Goal: Information Seeking & Learning: Learn about a topic

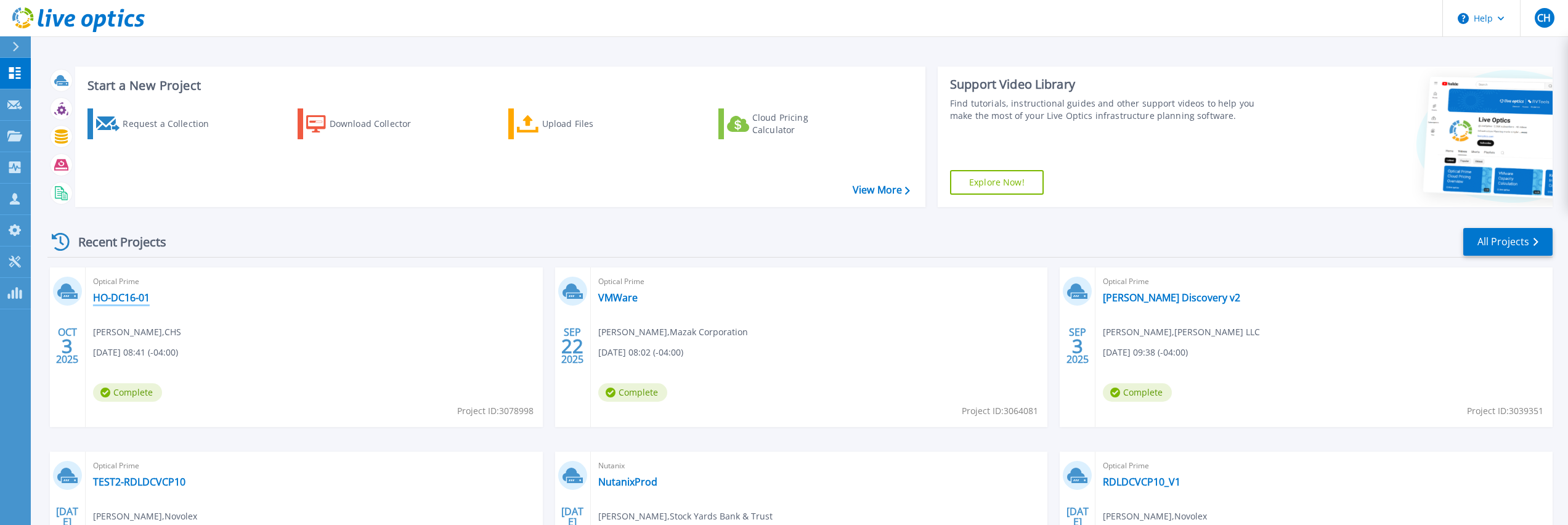
click at [127, 298] on link "HO-DC16-01" at bounding box center [121, 297] width 57 height 12
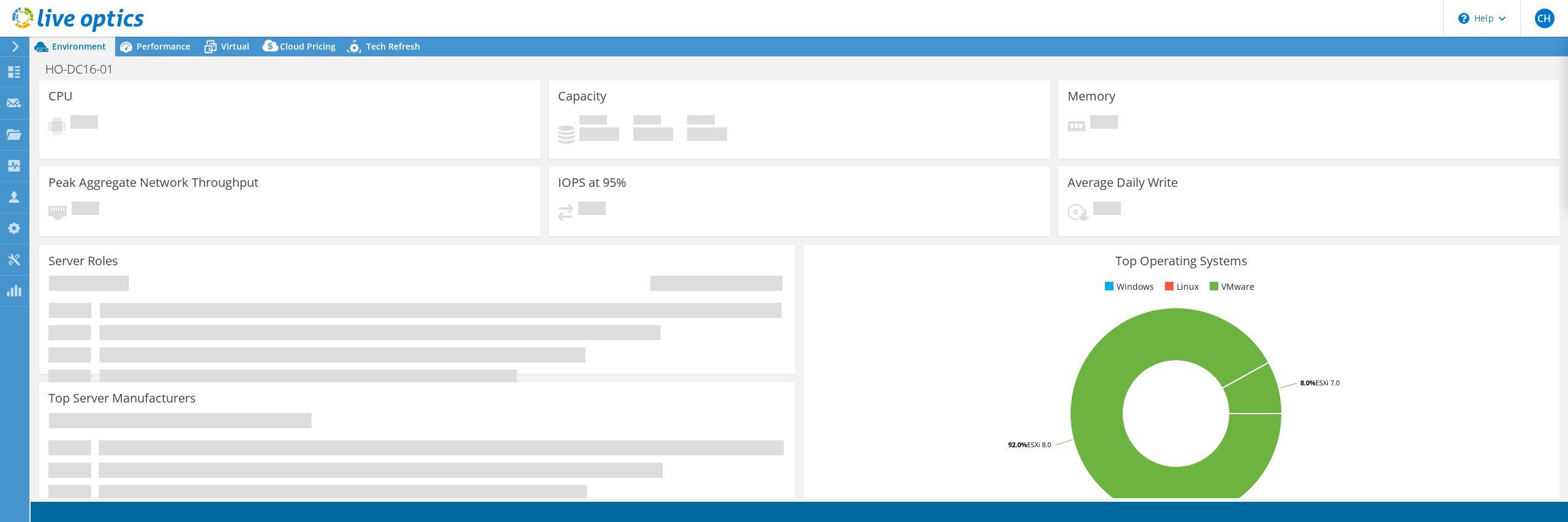
select select "USEast"
select select "USD"
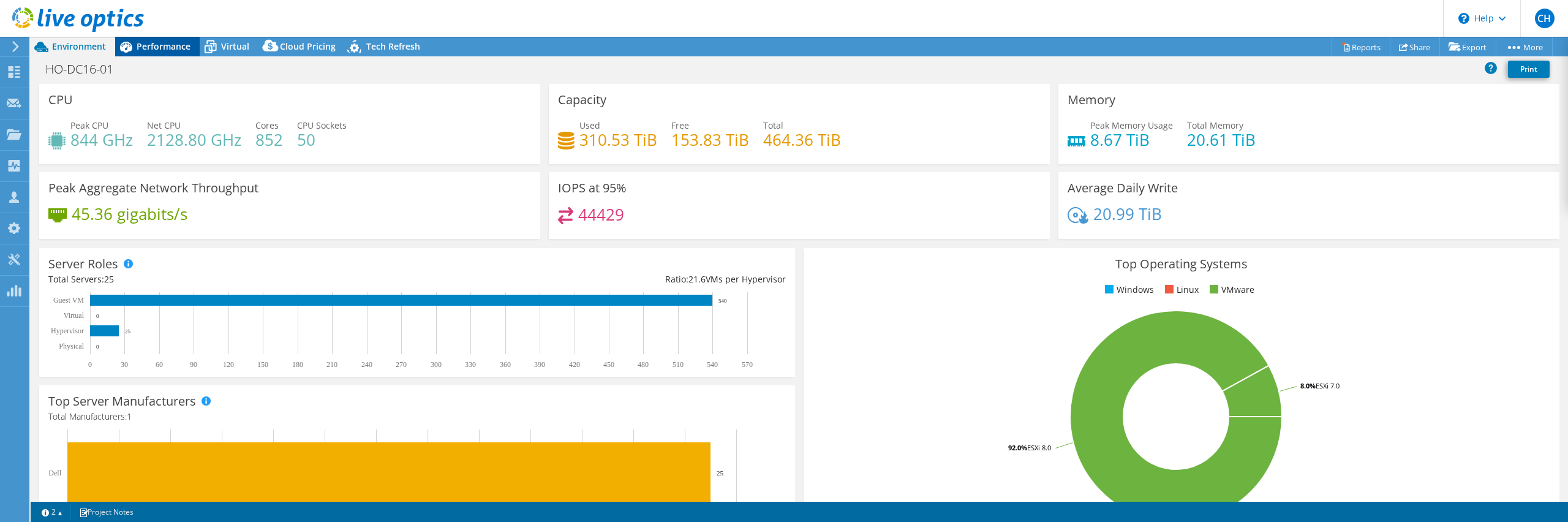
click at [175, 50] on span "Performance" at bounding box center [163, 46] width 54 height 12
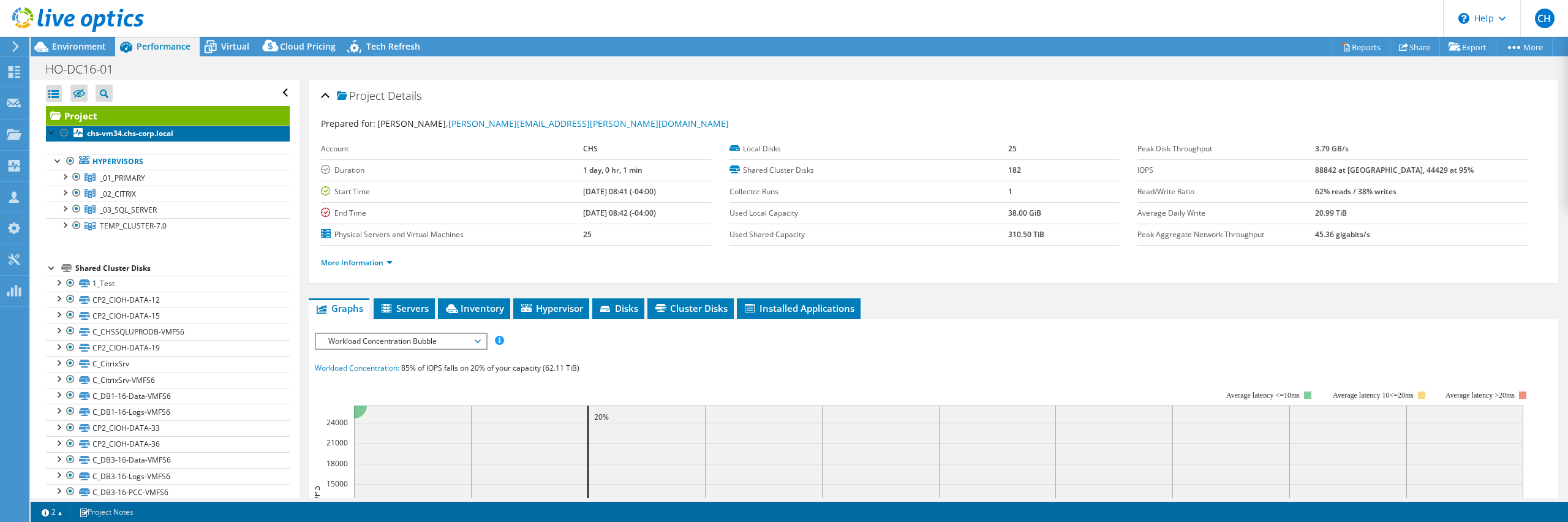
click at [153, 127] on link "chs-vm34.chs-corp.local" at bounding box center [167, 133] width 244 height 16
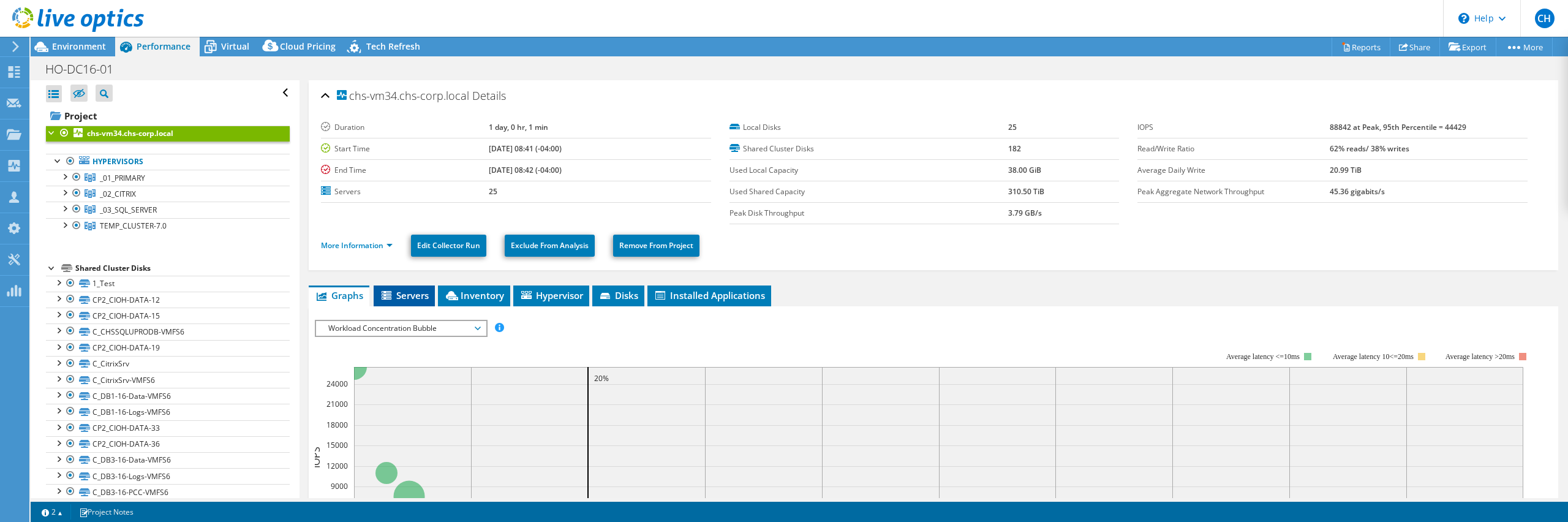
click at [426, 305] on li "Servers" at bounding box center [404, 296] width 61 height 21
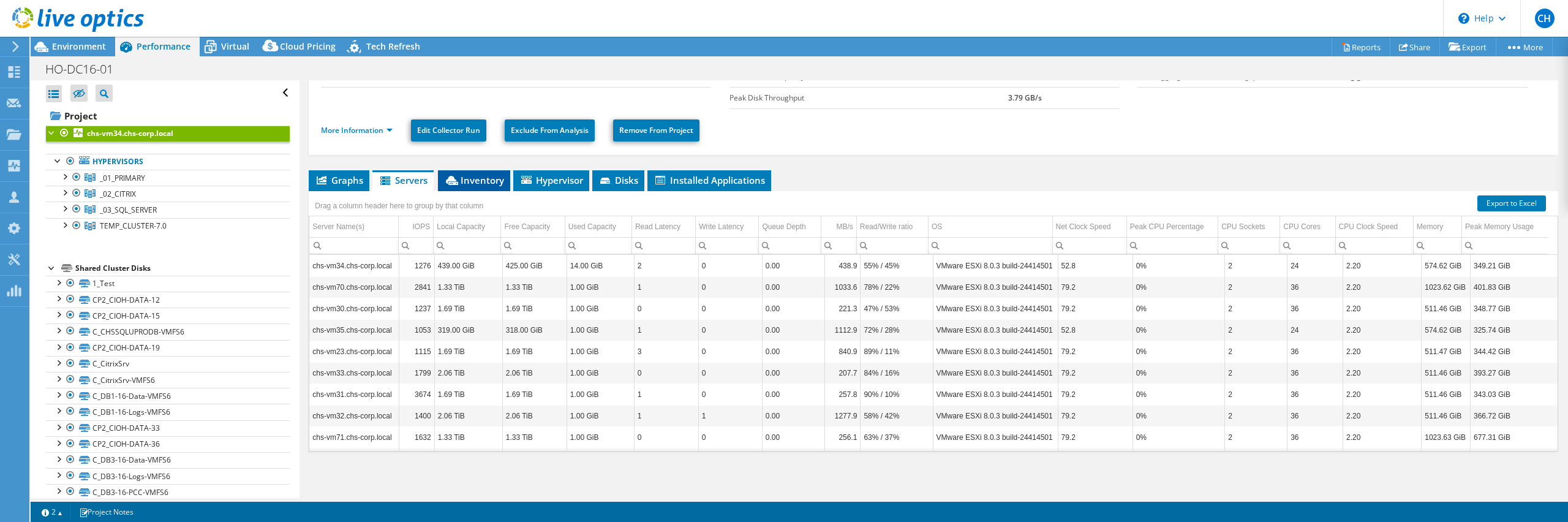
scroll to position [92, 0]
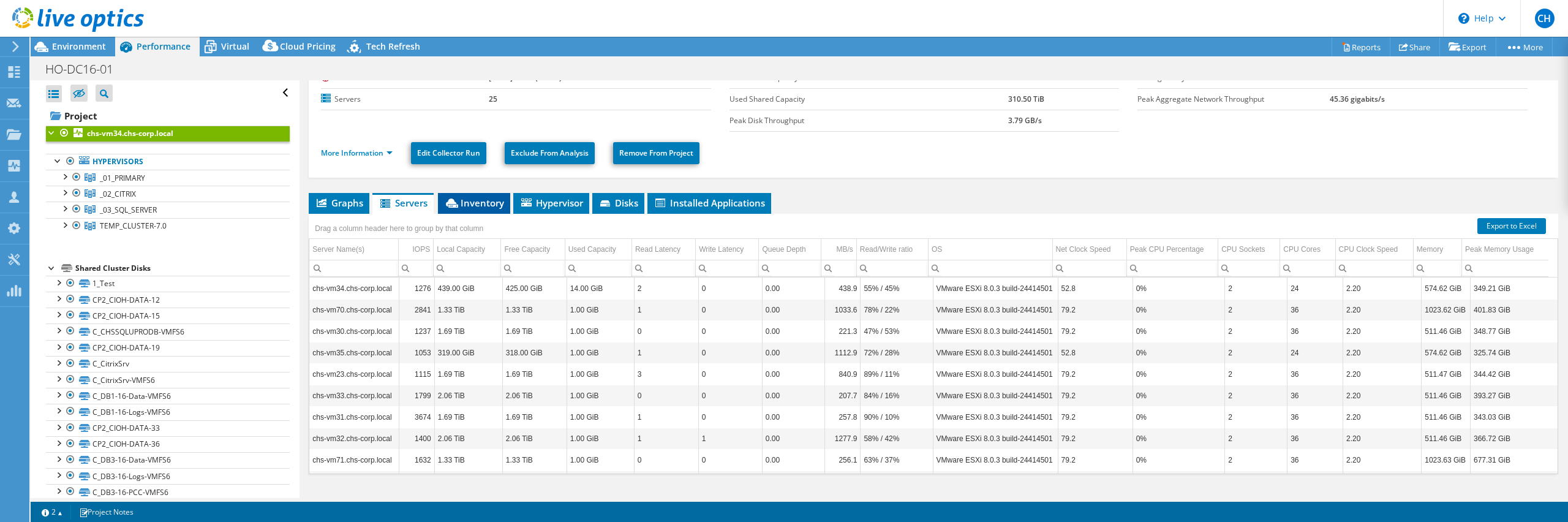
click at [483, 200] on span "Inventory" at bounding box center [474, 202] width 60 height 12
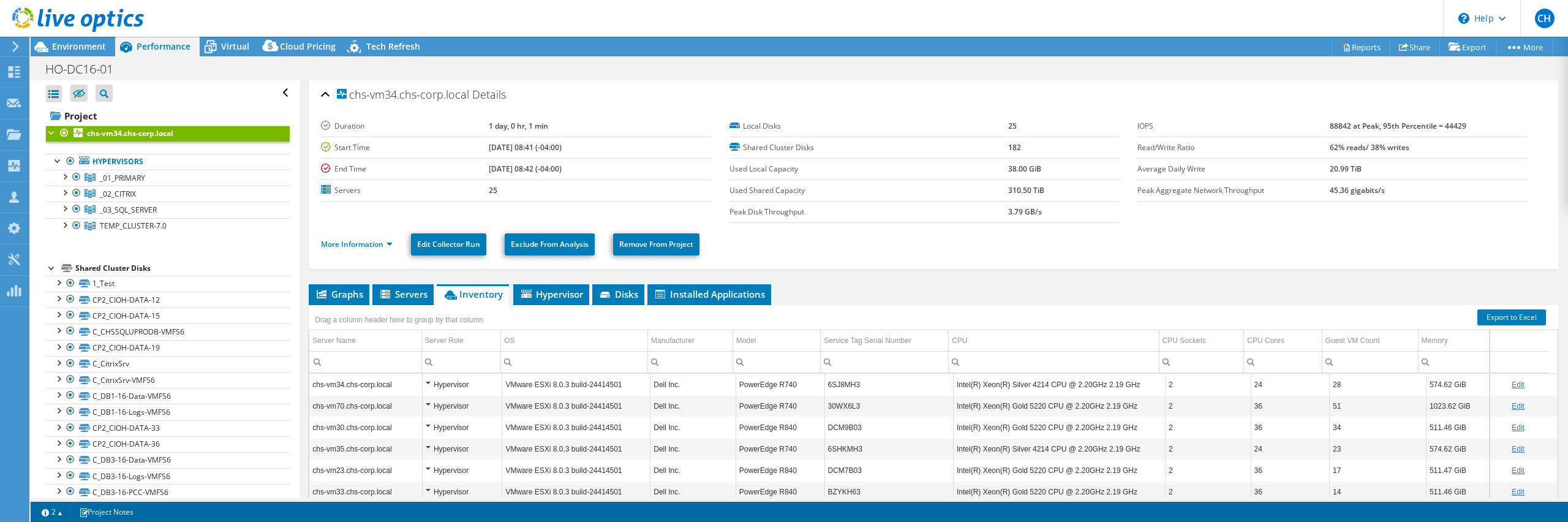
scroll to position [0, 0]
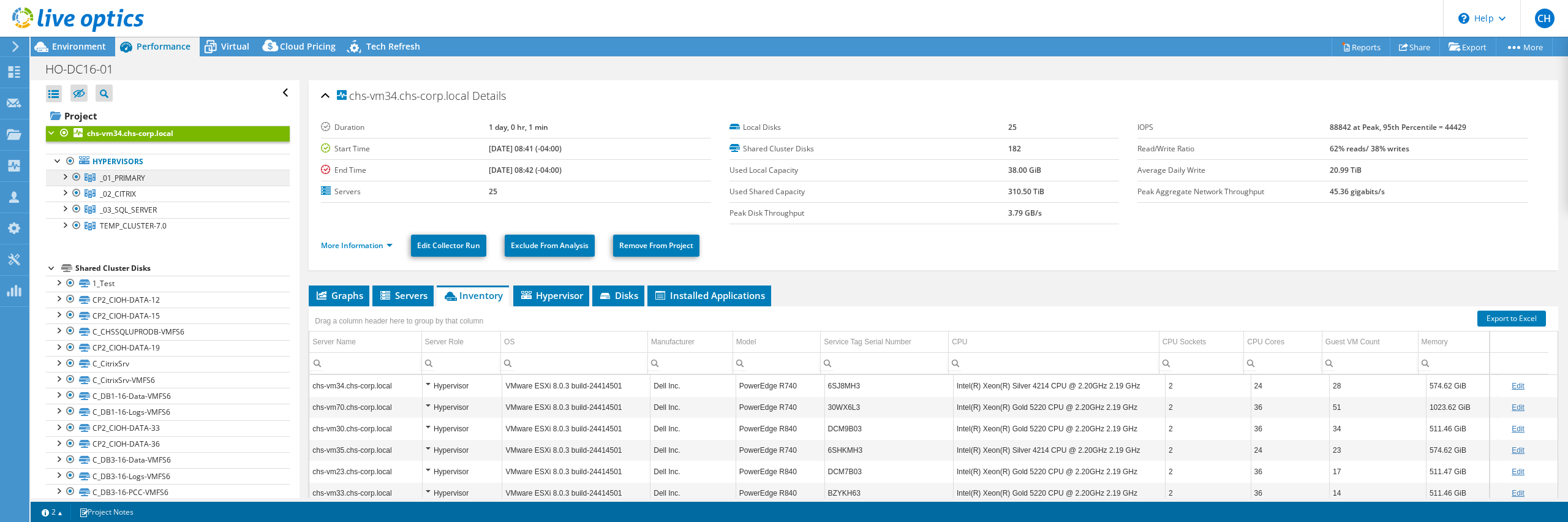
click at [132, 174] on span "_01_PRIMARY" at bounding box center [122, 177] width 45 height 11
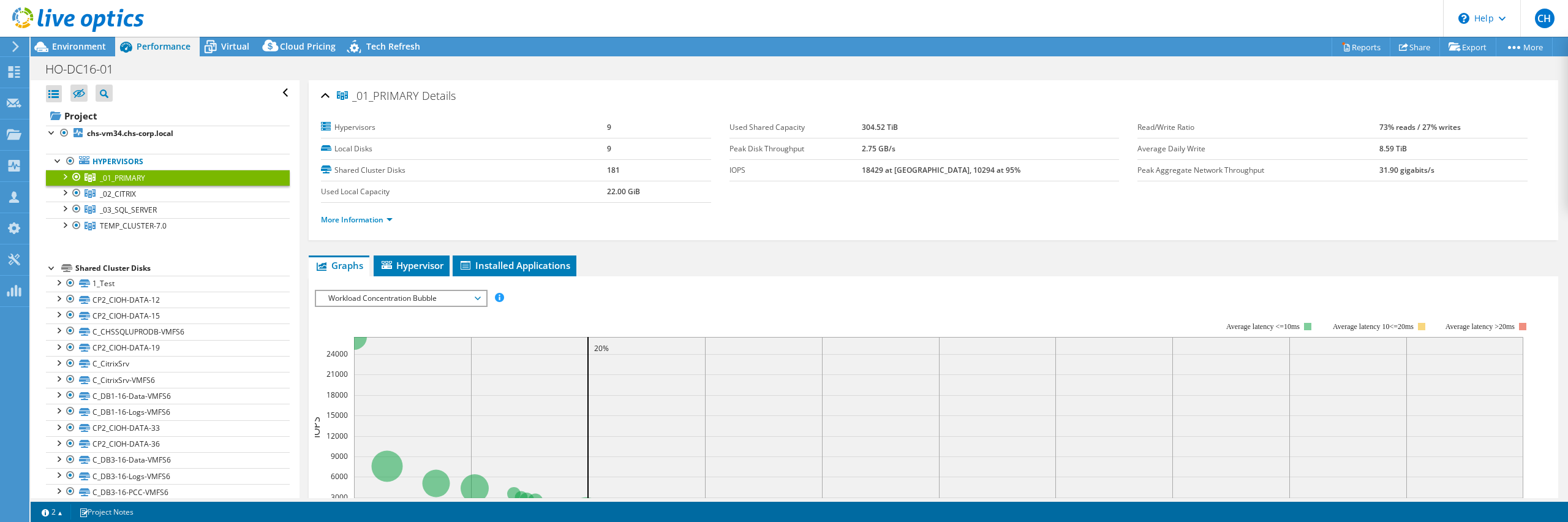
click at [64, 174] on div at bounding box center [64, 175] width 12 height 12
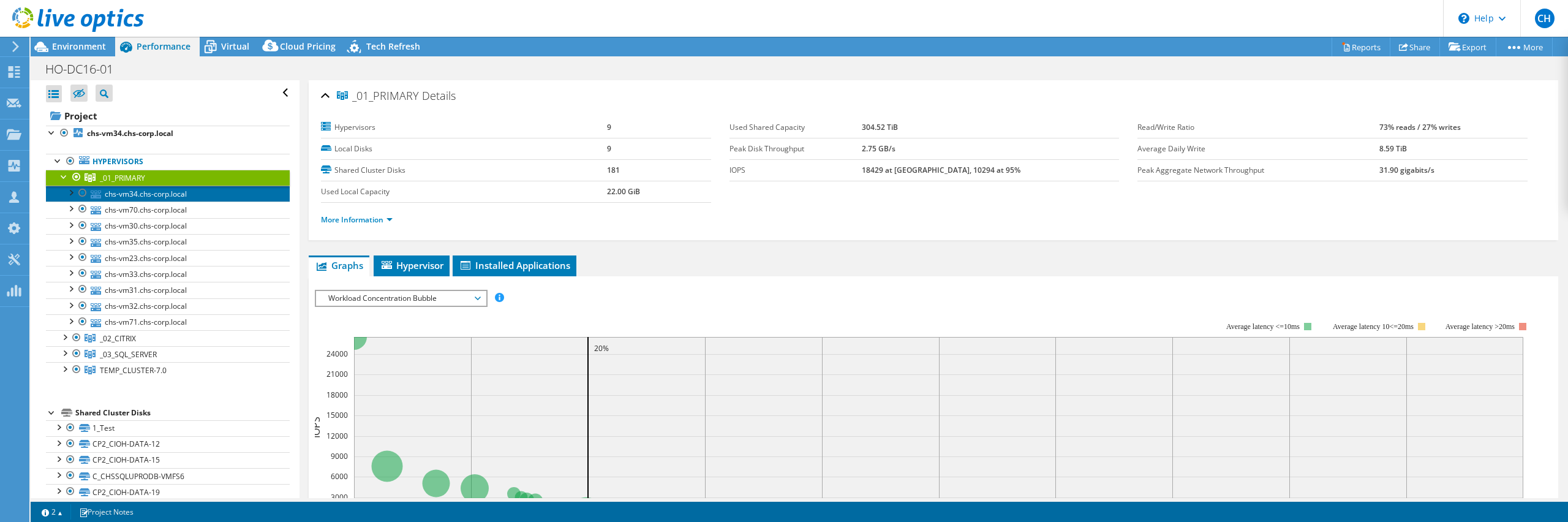
click at [173, 196] on link "chs-vm34.chs-corp.local" at bounding box center [167, 193] width 244 height 16
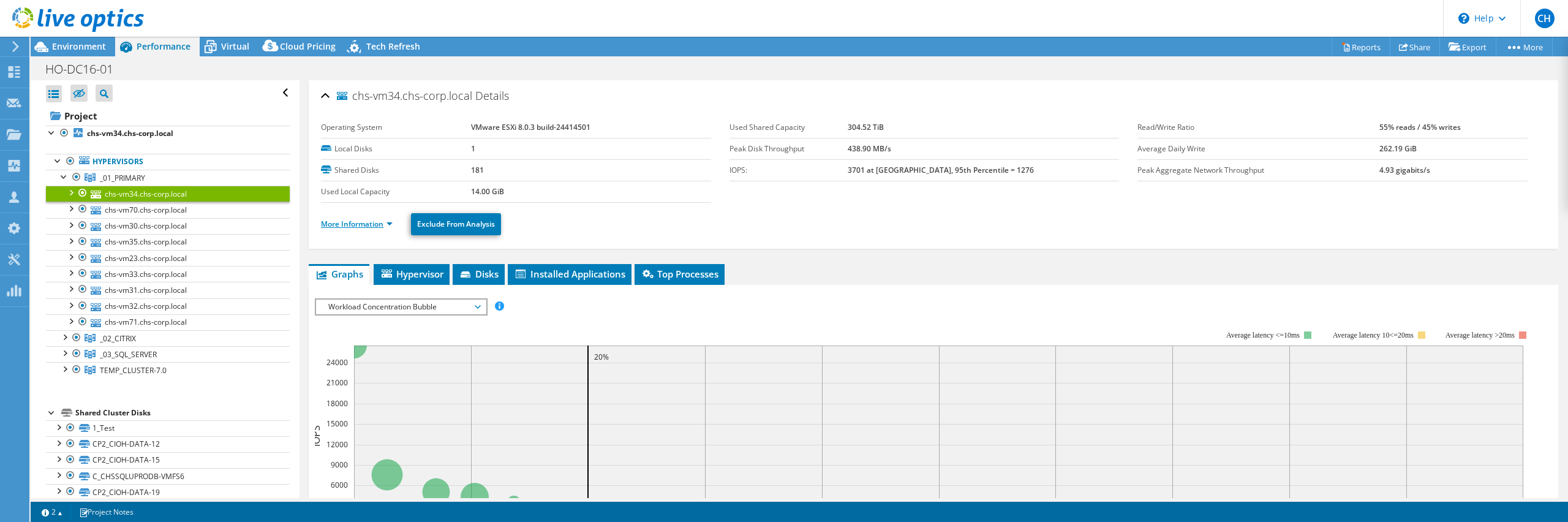
click at [361, 220] on link "More Information" at bounding box center [357, 224] width 72 height 11
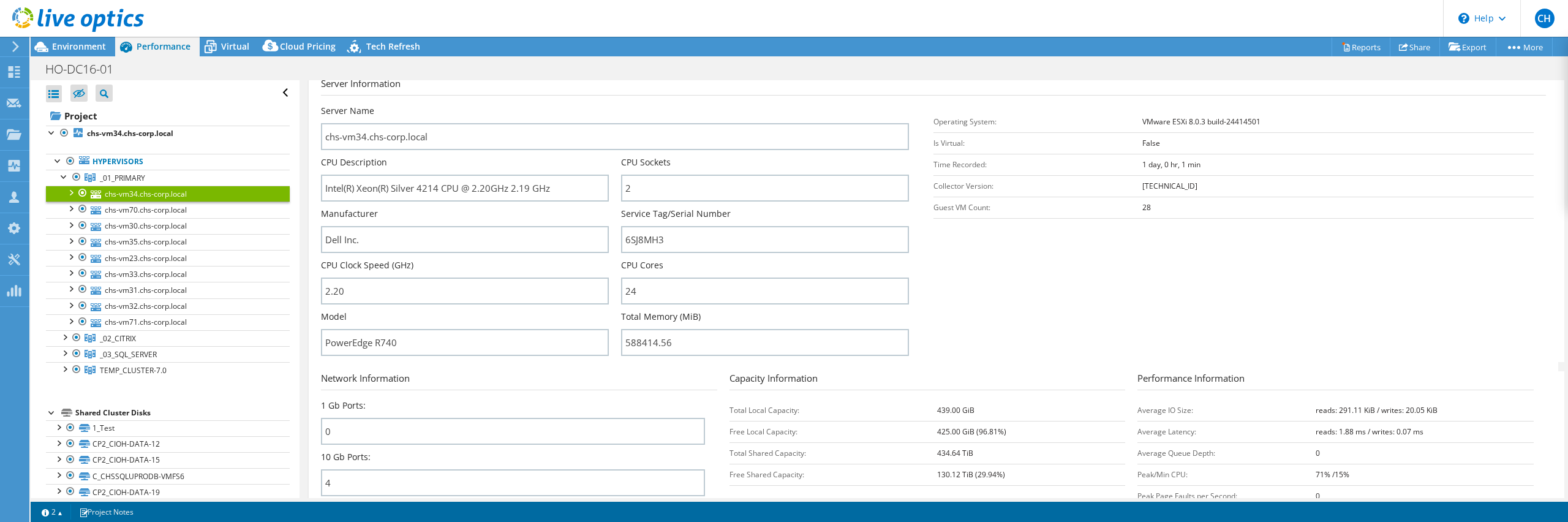
scroll to position [153, 0]
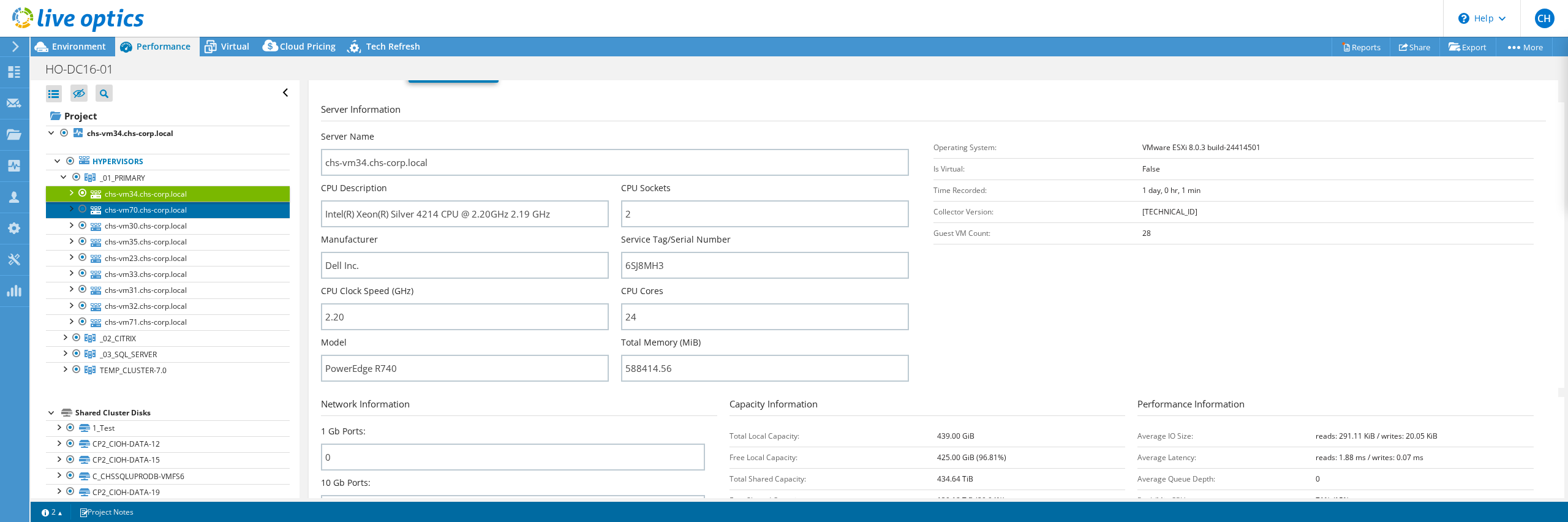
click at [139, 205] on link "chs-vm70.chs-corp.local" at bounding box center [167, 209] width 244 height 16
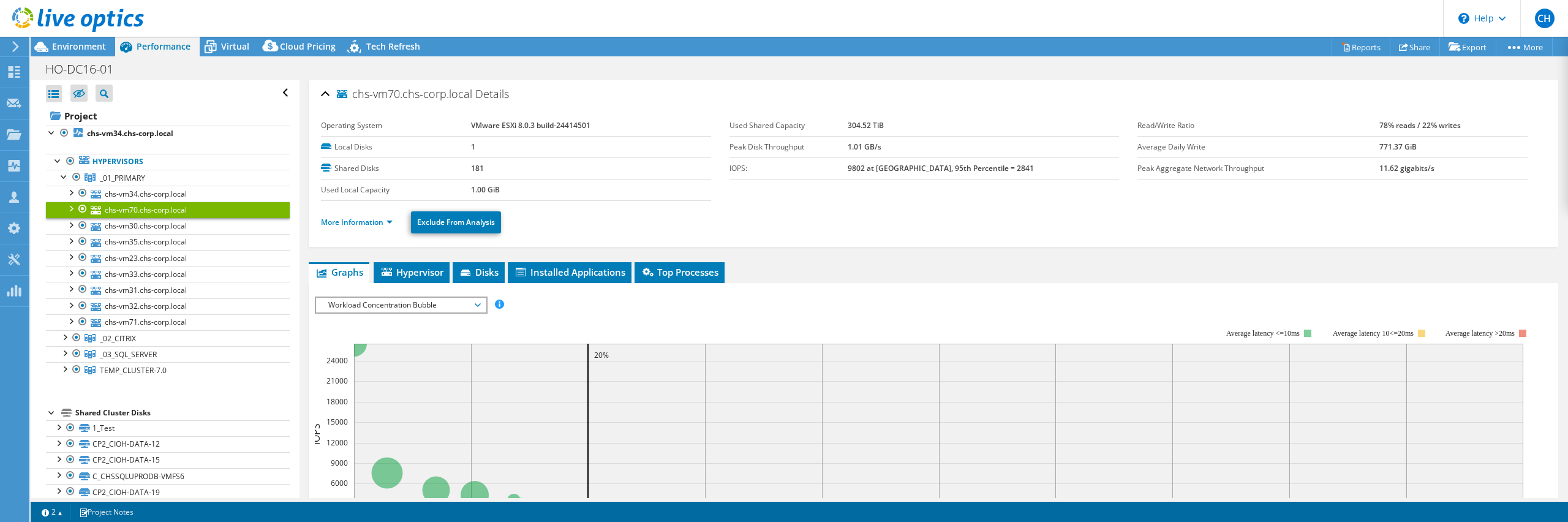
scroll to position [0, 0]
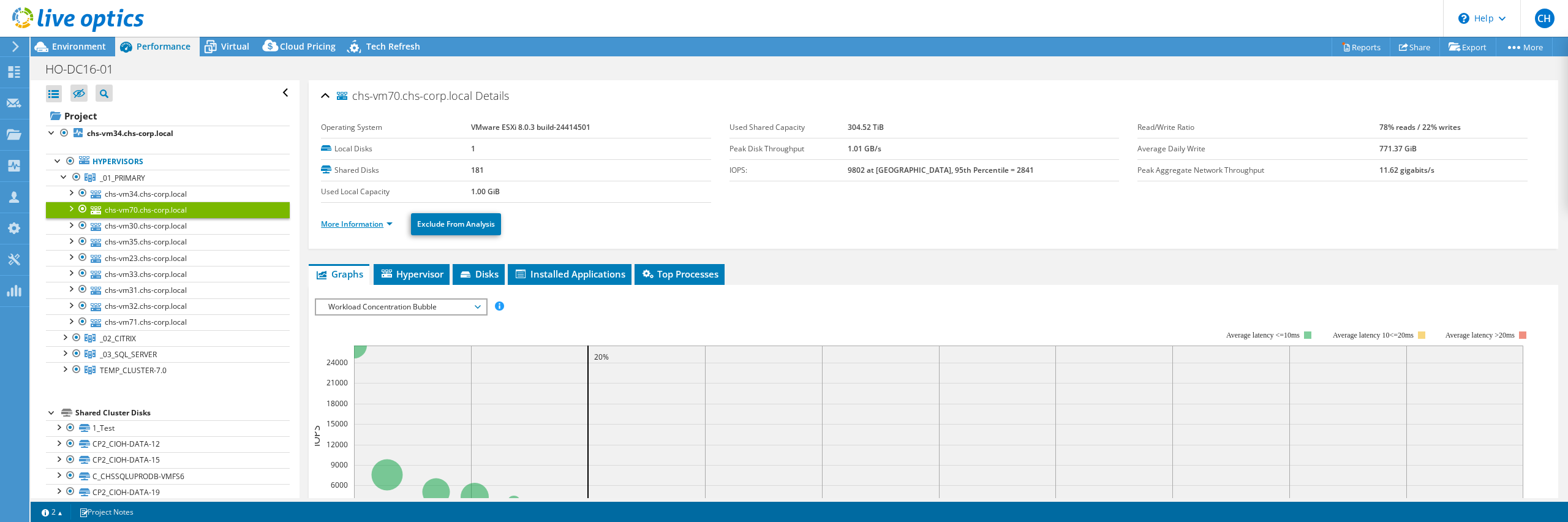
click at [367, 227] on link "More Information" at bounding box center [357, 224] width 72 height 11
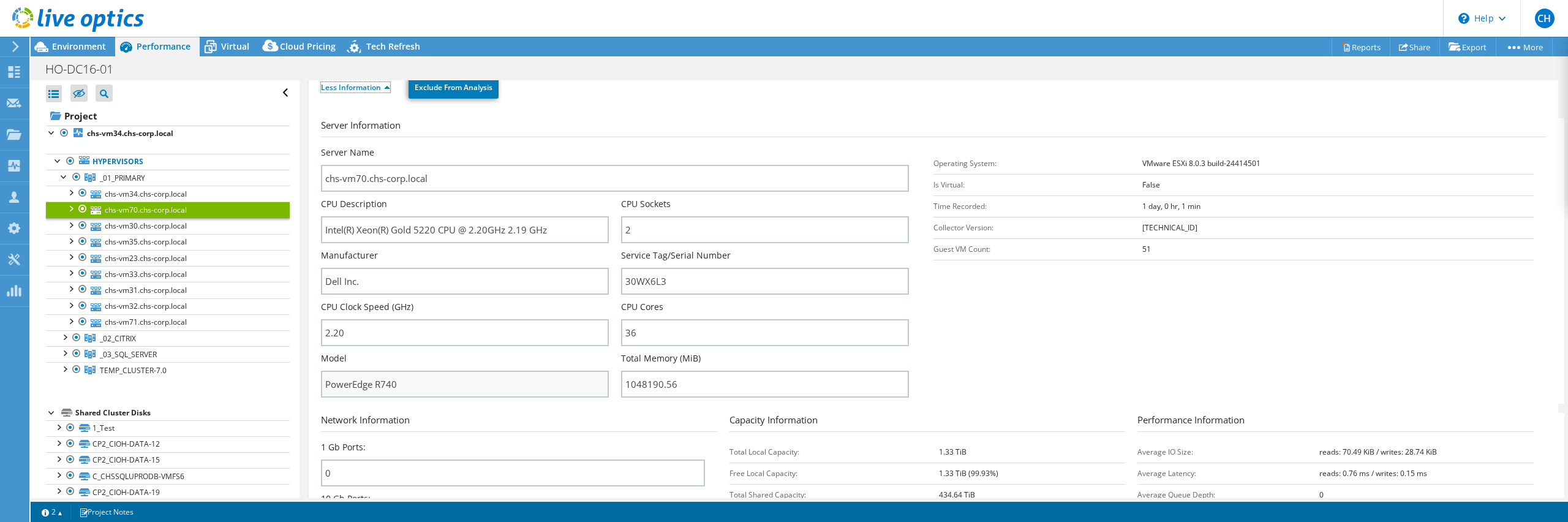
scroll to position [214, 0]
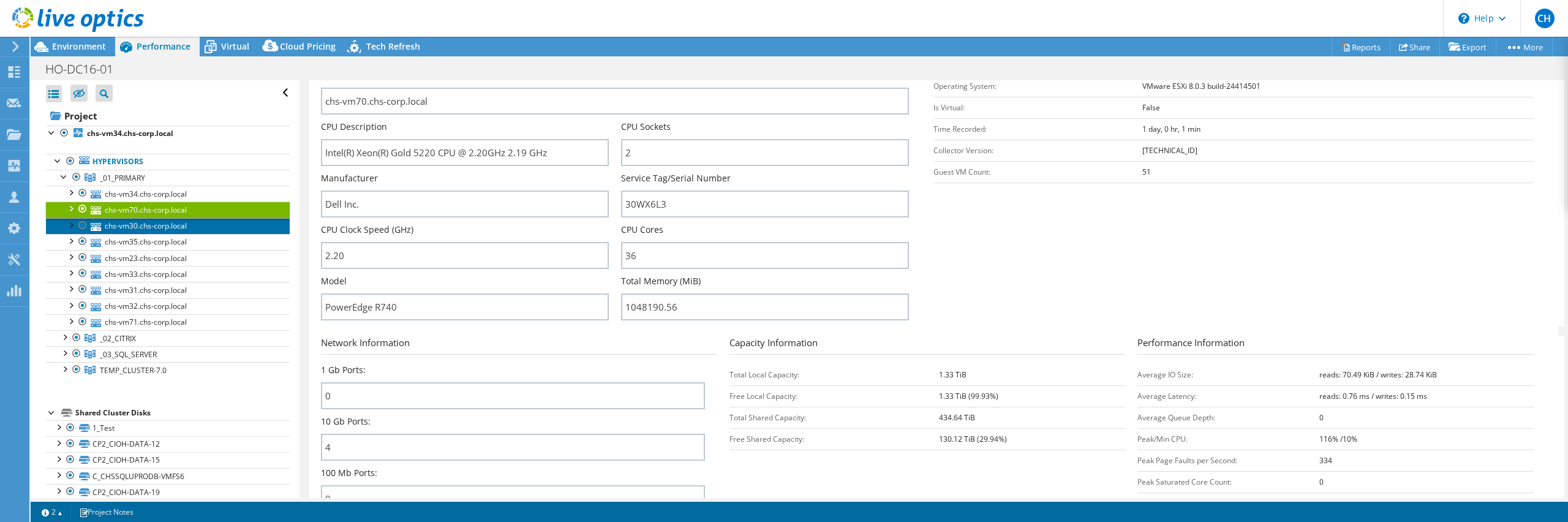
click at [170, 227] on link "chs-vm30.chs-corp.local" at bounding box center [167, 226] width 244 height 16
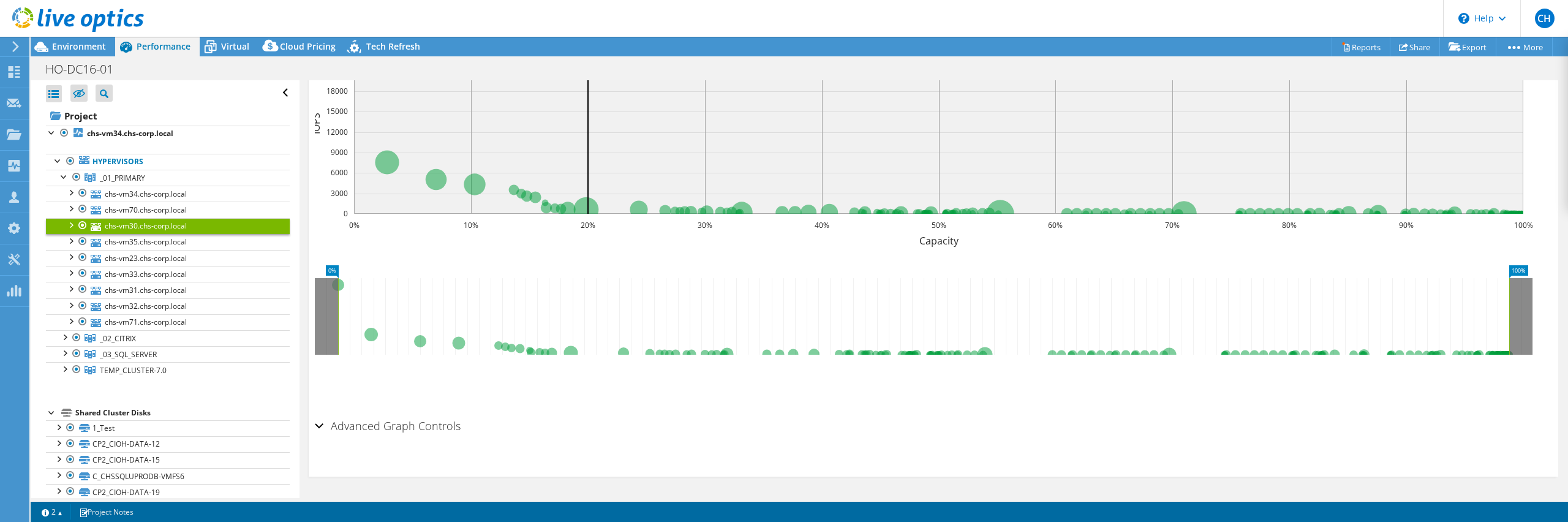
scroll to position [0, 0]
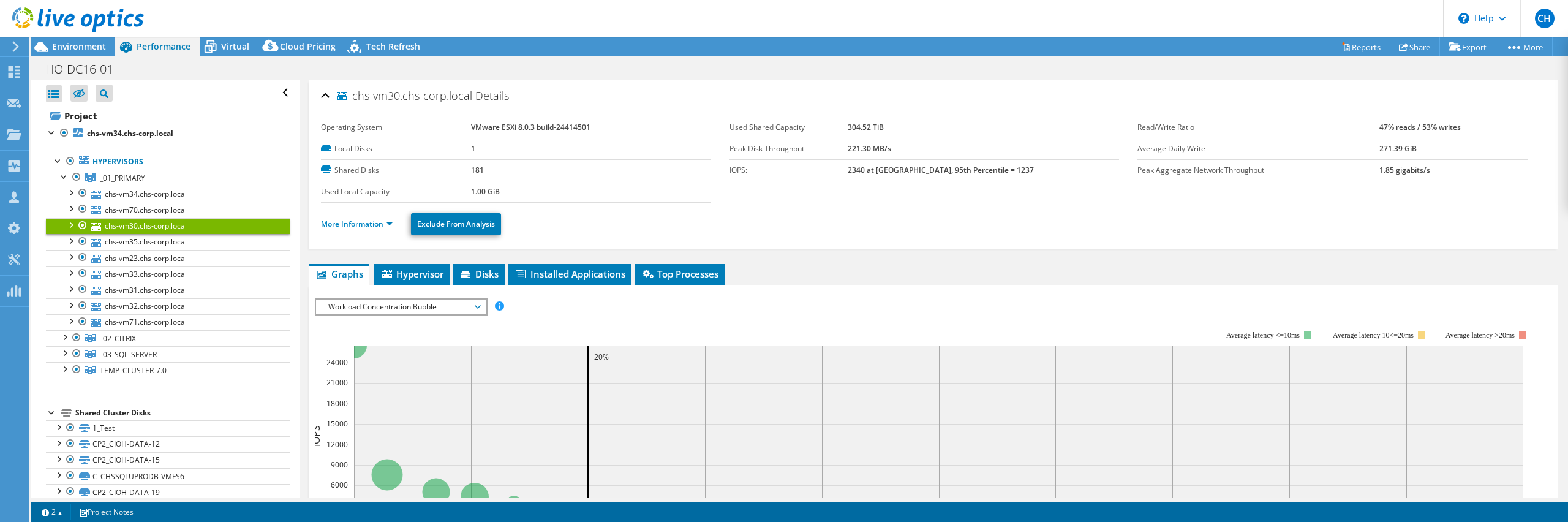
click at [372, 230] on li "More Information" at bounding box center [360, 224] width 79 height 13
click at [374, 228] on link "More Information" at bounding box center [357, 224] width 72 height 11
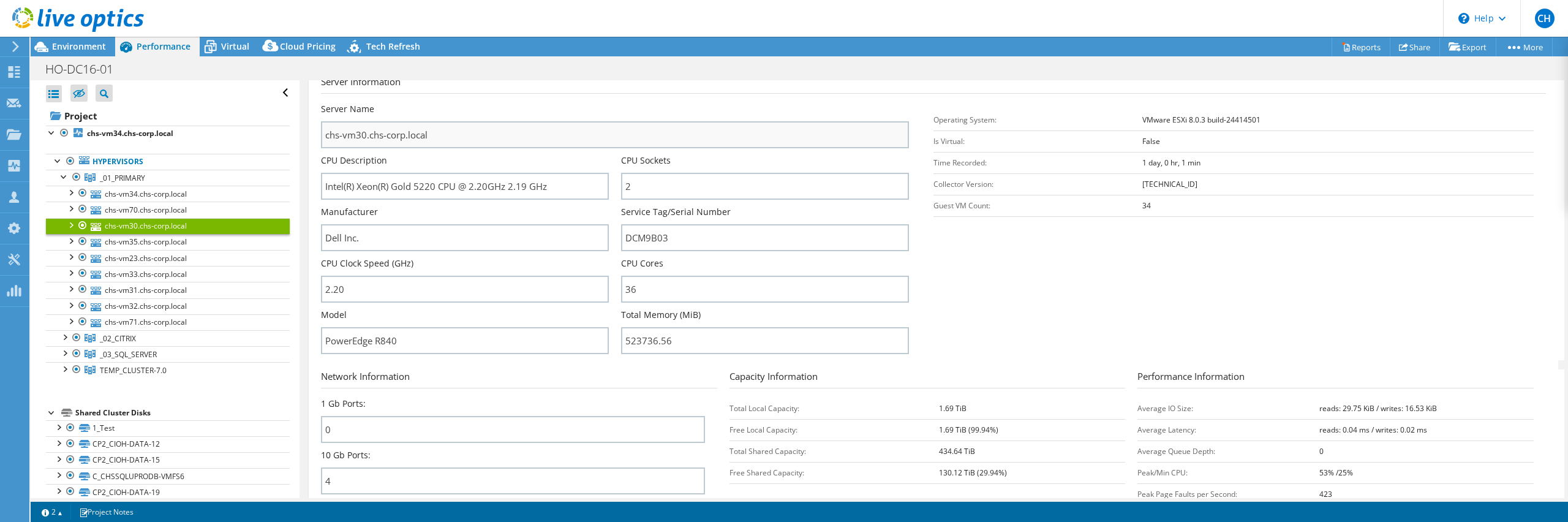
scroll to position [205, 0]
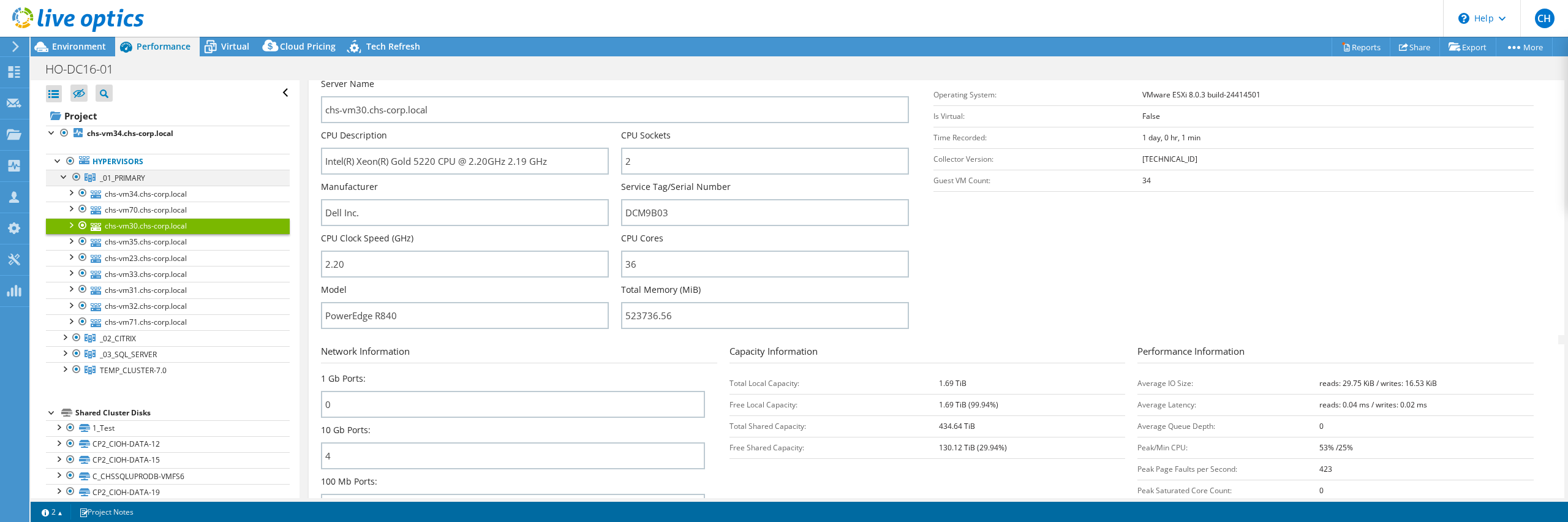
click at [63, 177] on div at bounding box center [64, 175] width 12 height 12
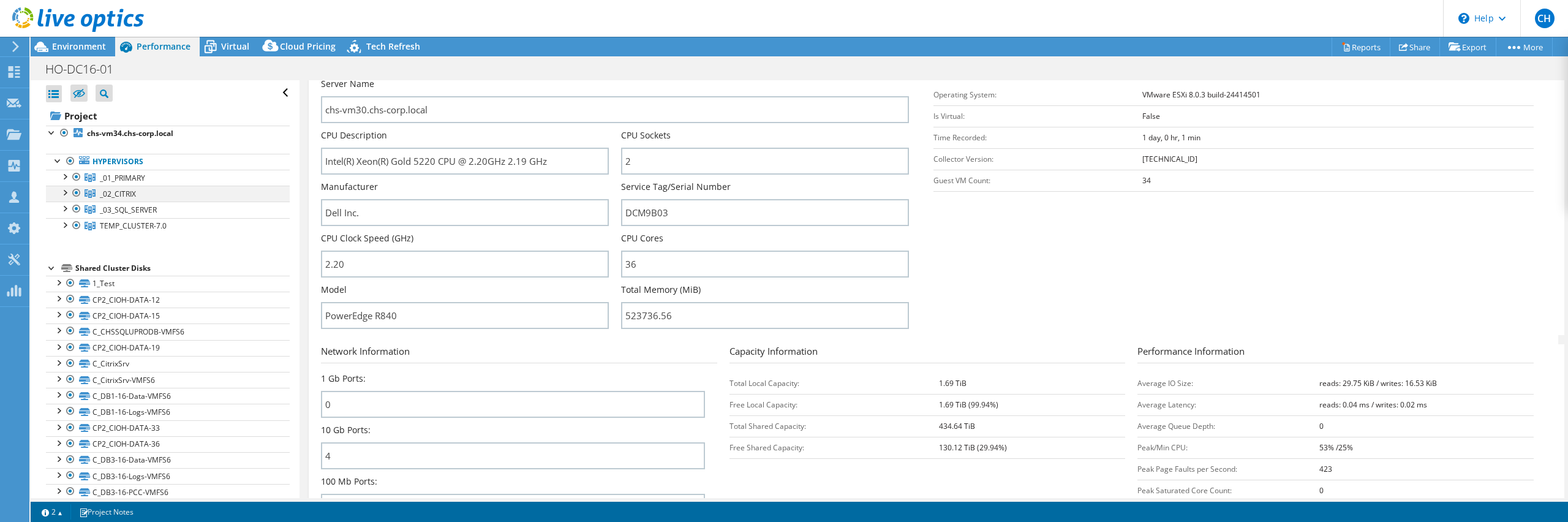
click at [66, 191] on div at bounding box center [64, 191] width 12 height 12
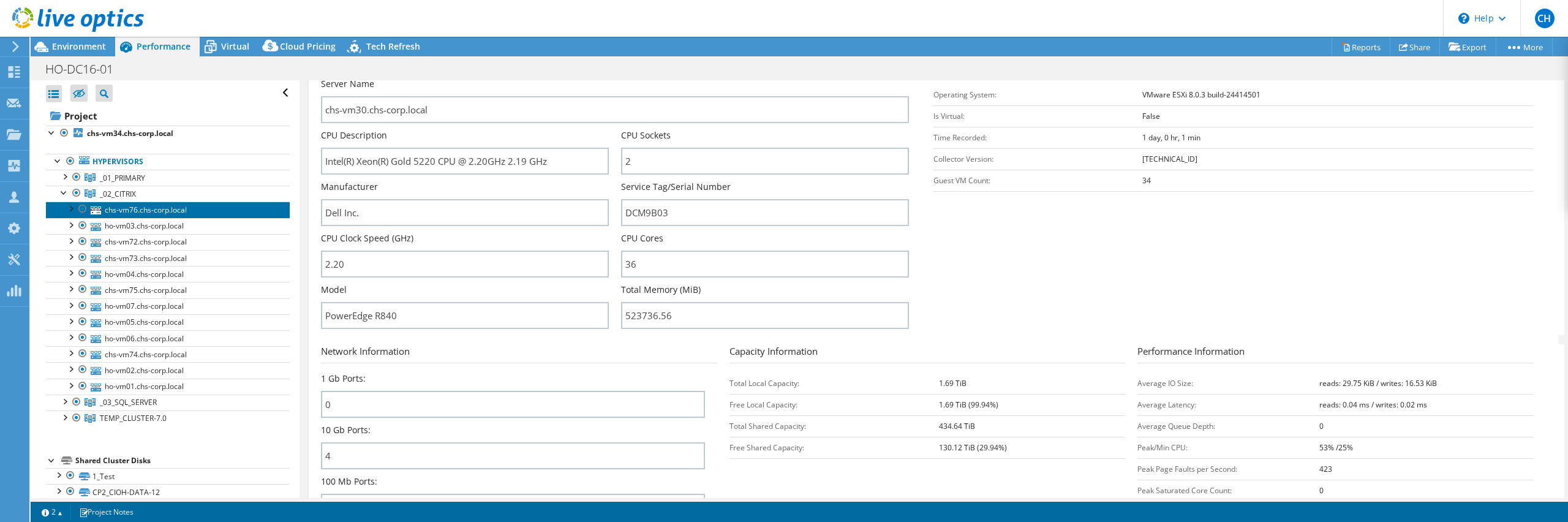
click at [116, 213] on link "chs-vm76.chs-corp.local" at bounding box center [167, 209] width 244 height 16
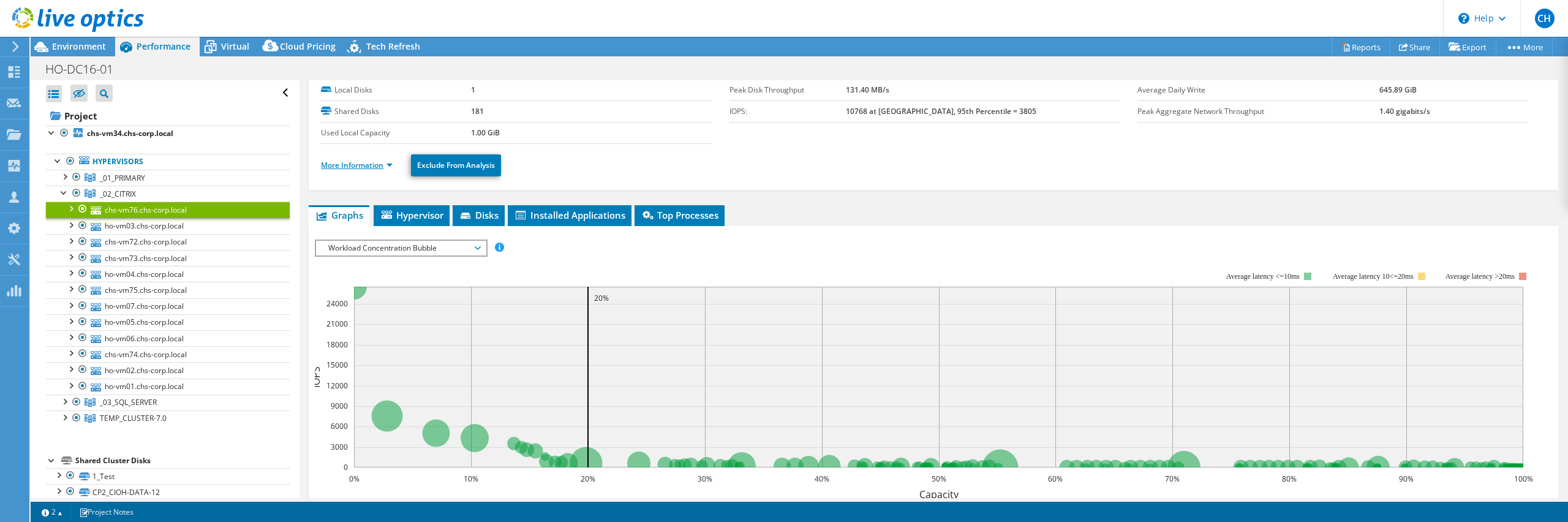
scroll to position [56, 0]
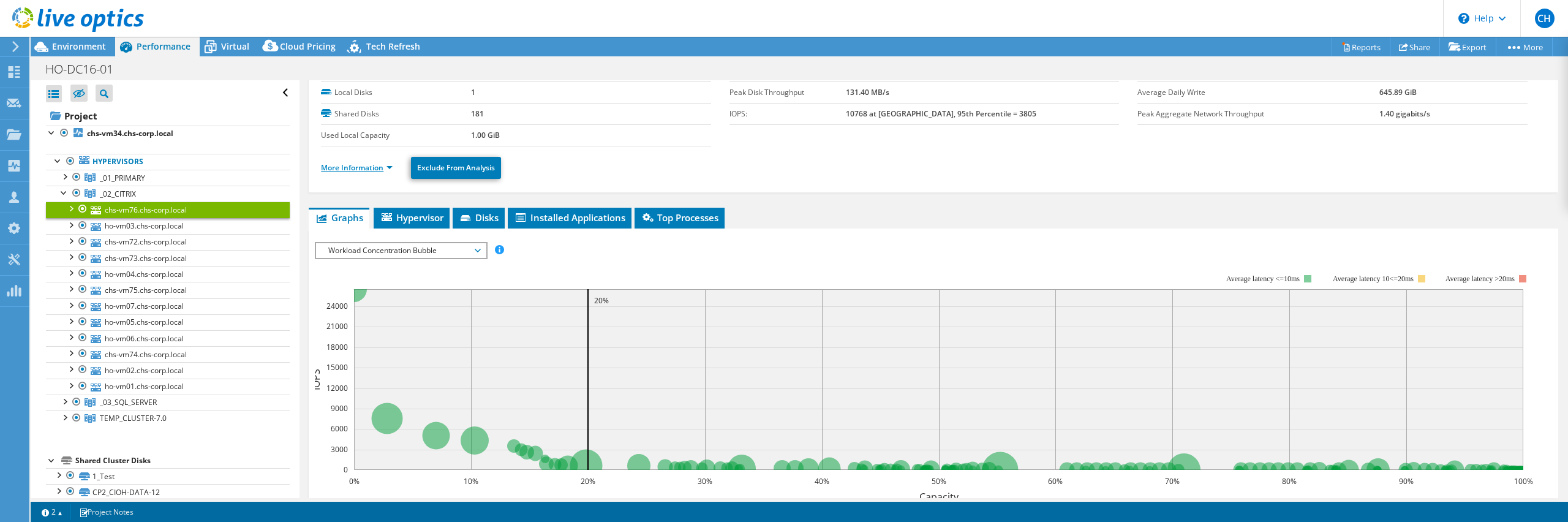
click at [372, 168] on link "More Information" at bounding box center [357, 167] width 72 height 11
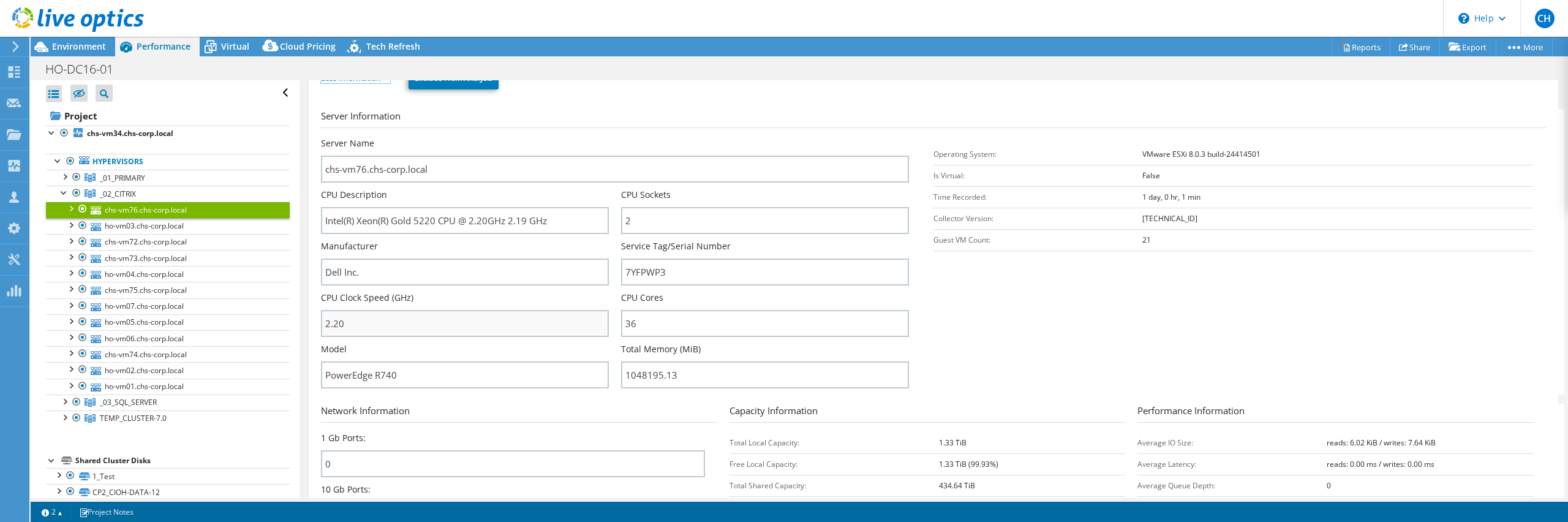
scroll to position [154, 0]
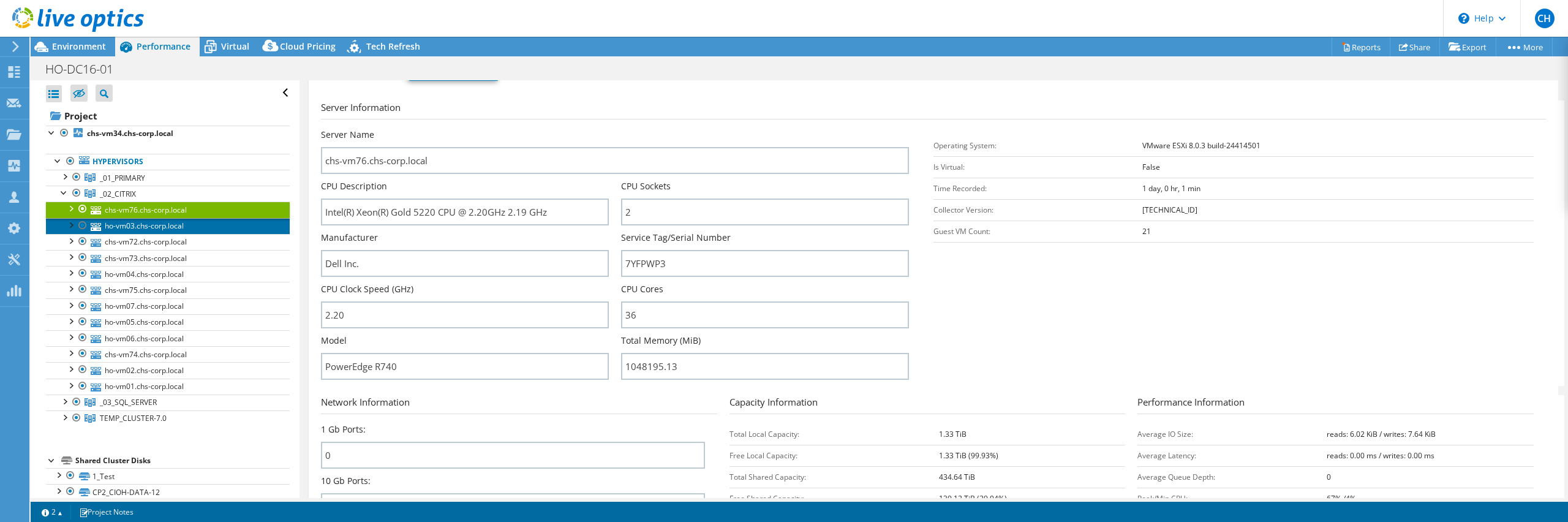
click at [221, 229] on link "ho-vm03.chs-corp.local" at bounding box center [167, 226] width 244 height 16
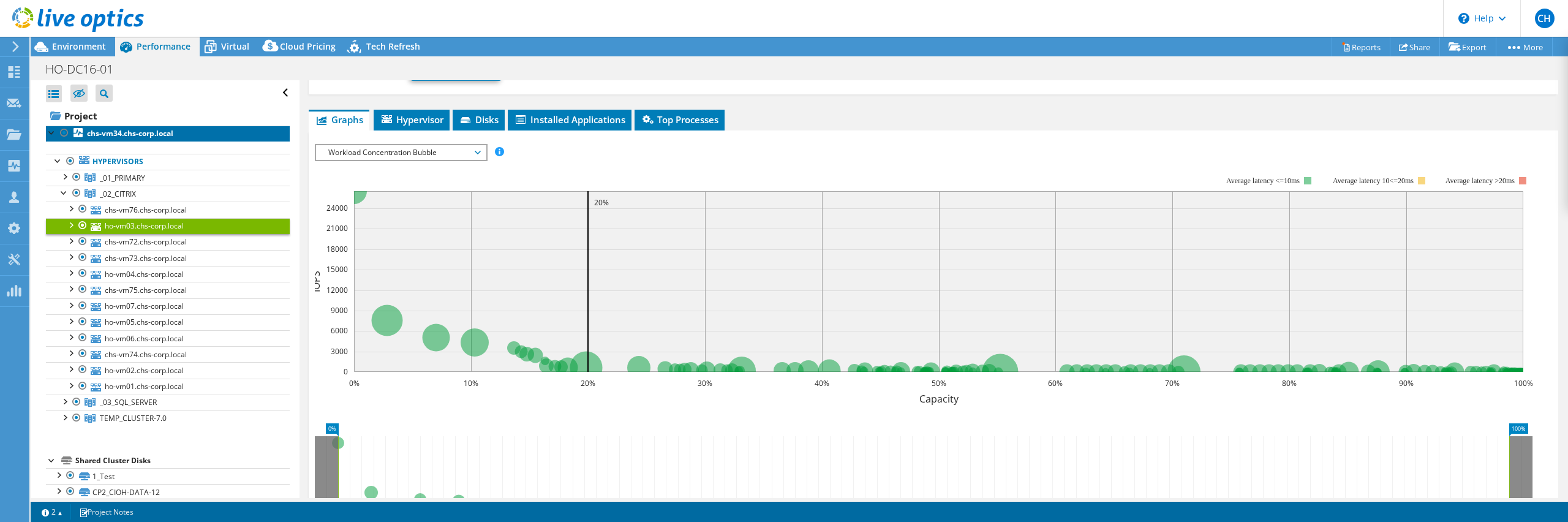
click at [101, 132] on b "chs-vm34.chs-corp.local" at bounding box center [130, 133] width 87 height 11
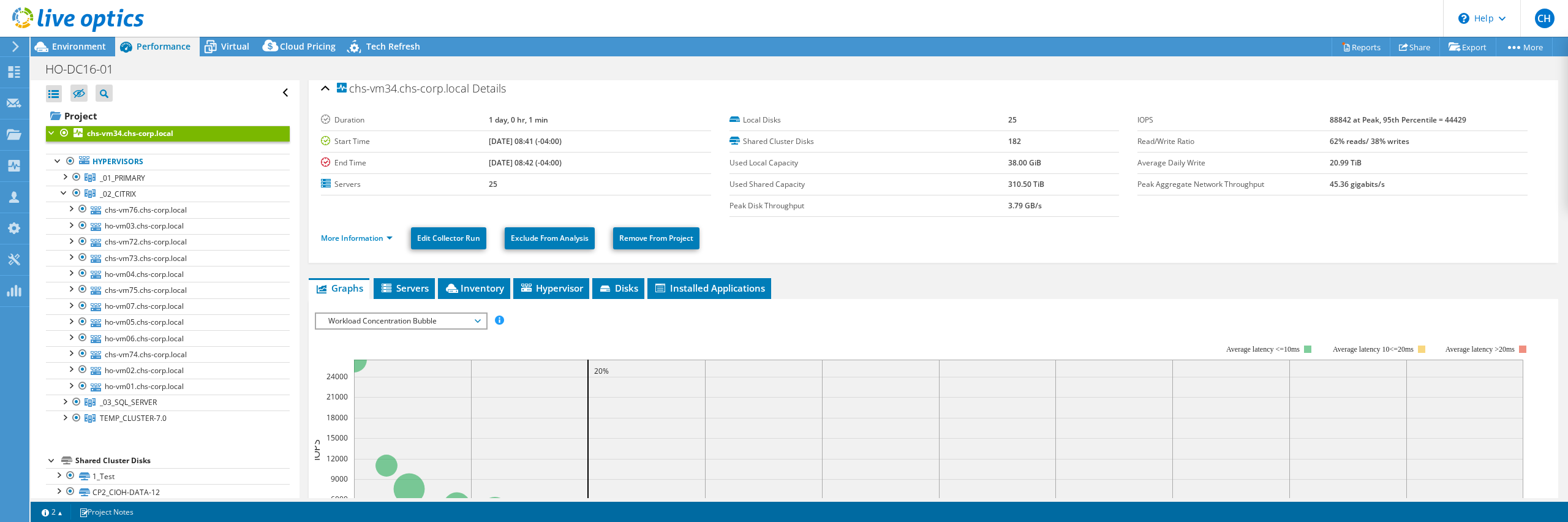
scroll to position [0, 0]
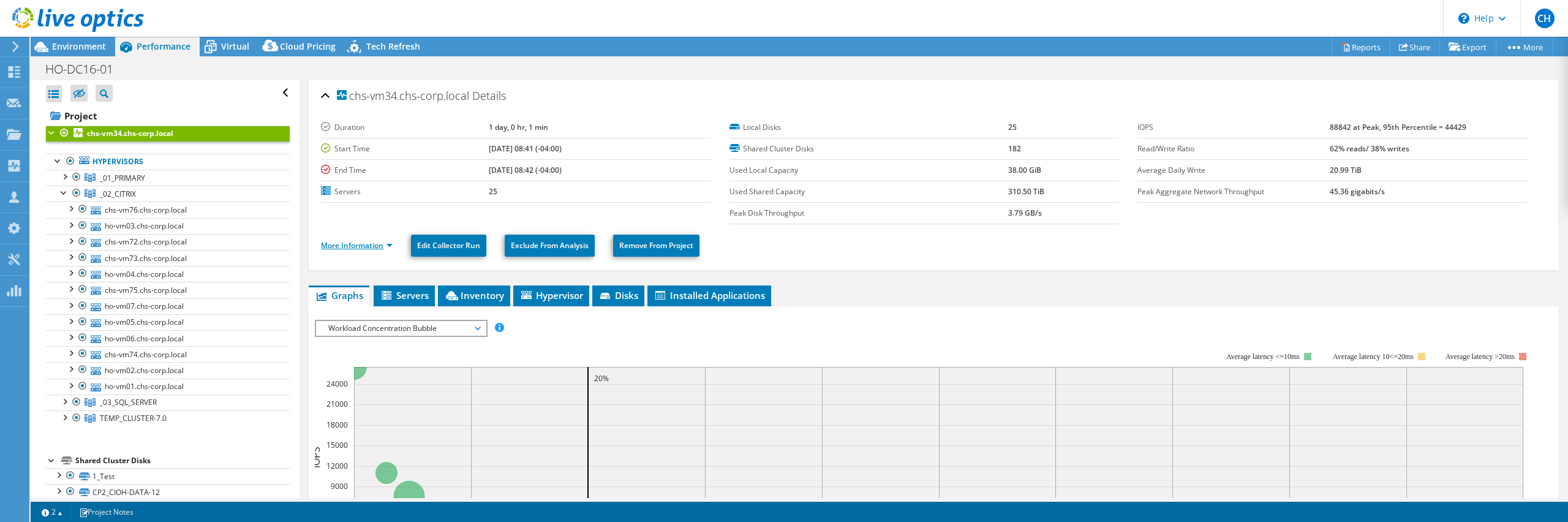
click at [379, 246] on link "More Information" at bounding box center [357, 245] width 72 height 11
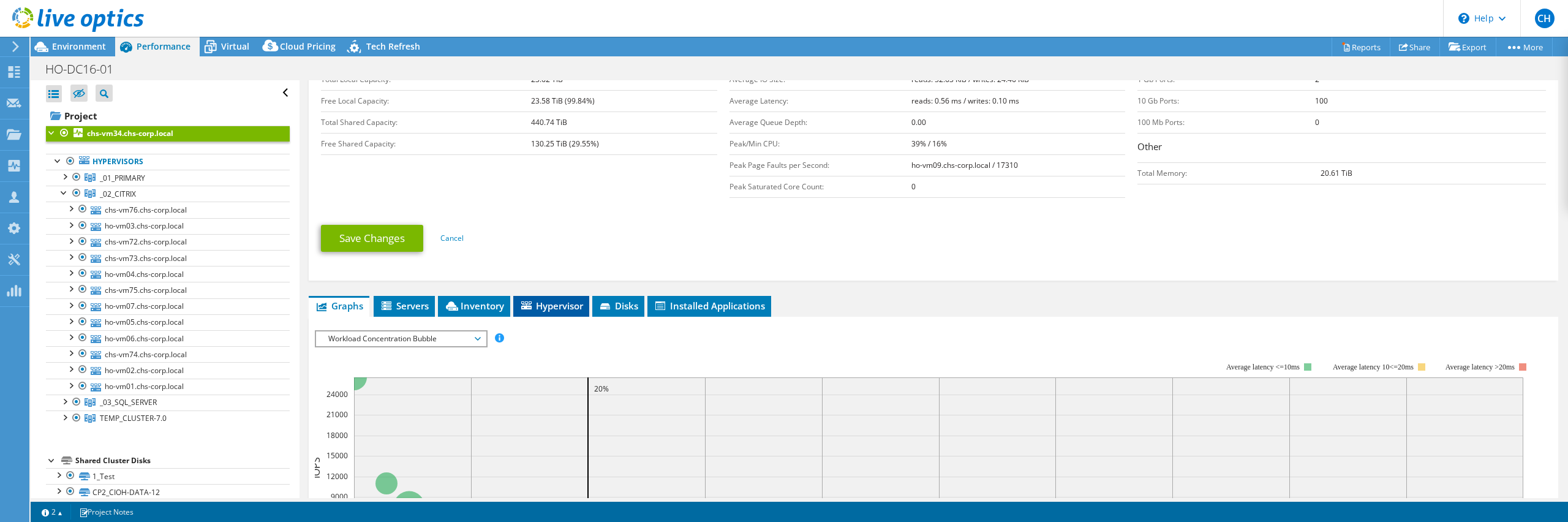
scroll to position [286, 0]
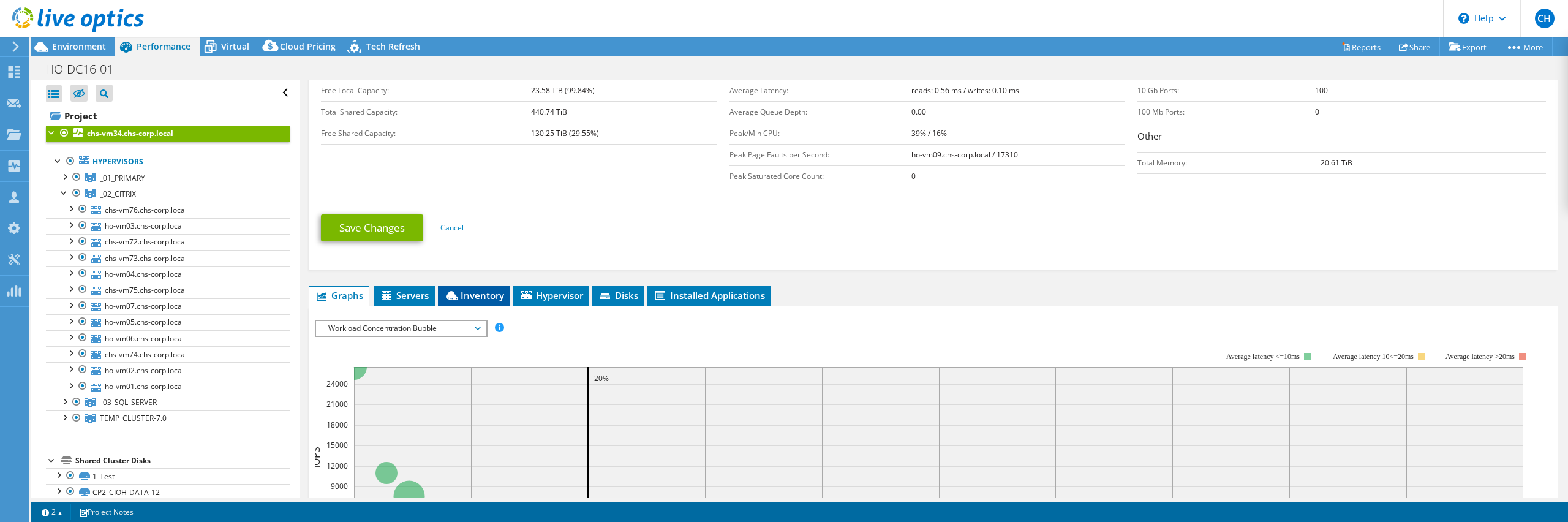
click at [503, 298] on span "Inventory" at bounding box center [474, 295] width 60 height 12
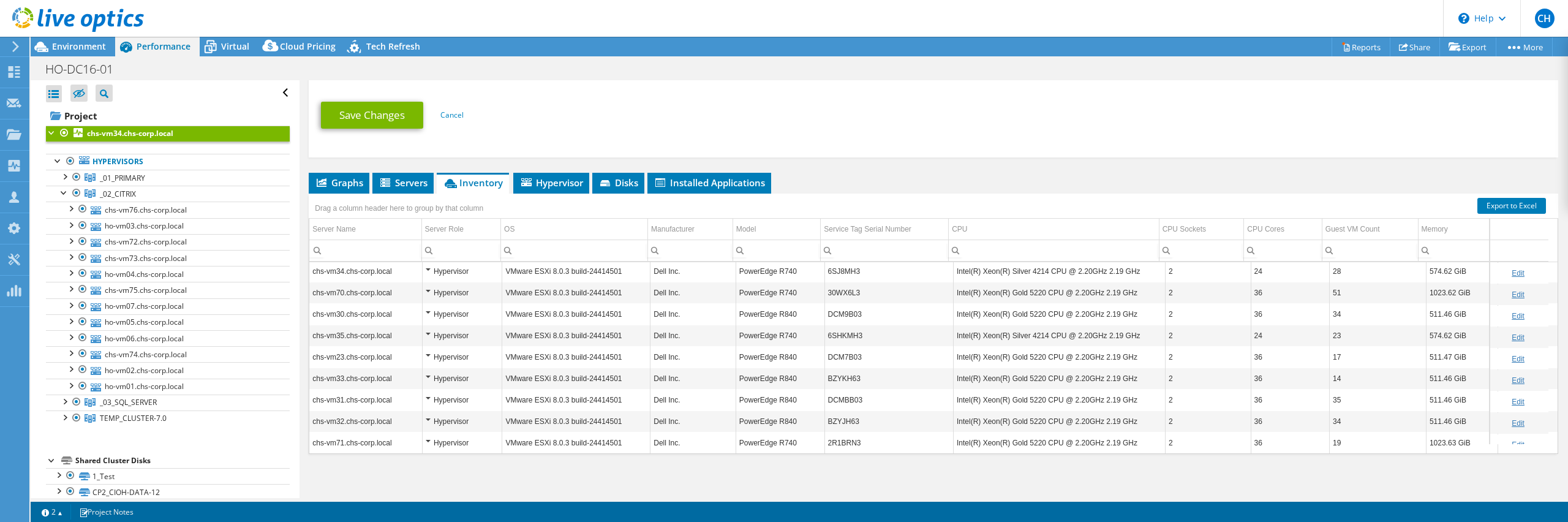
scroll to position [0, 0]
drag, startPoint x: 1038, startPoint y: 273, endPoint x: 973, endPoint y: 276, distance: 65.1
click at [973, 276] on td "Intel(R) Xeon(R) Silver 4214 CPU @ 2.20GHz 2.19 GHz" at bounding box center [1058, 273] width 212 height 21
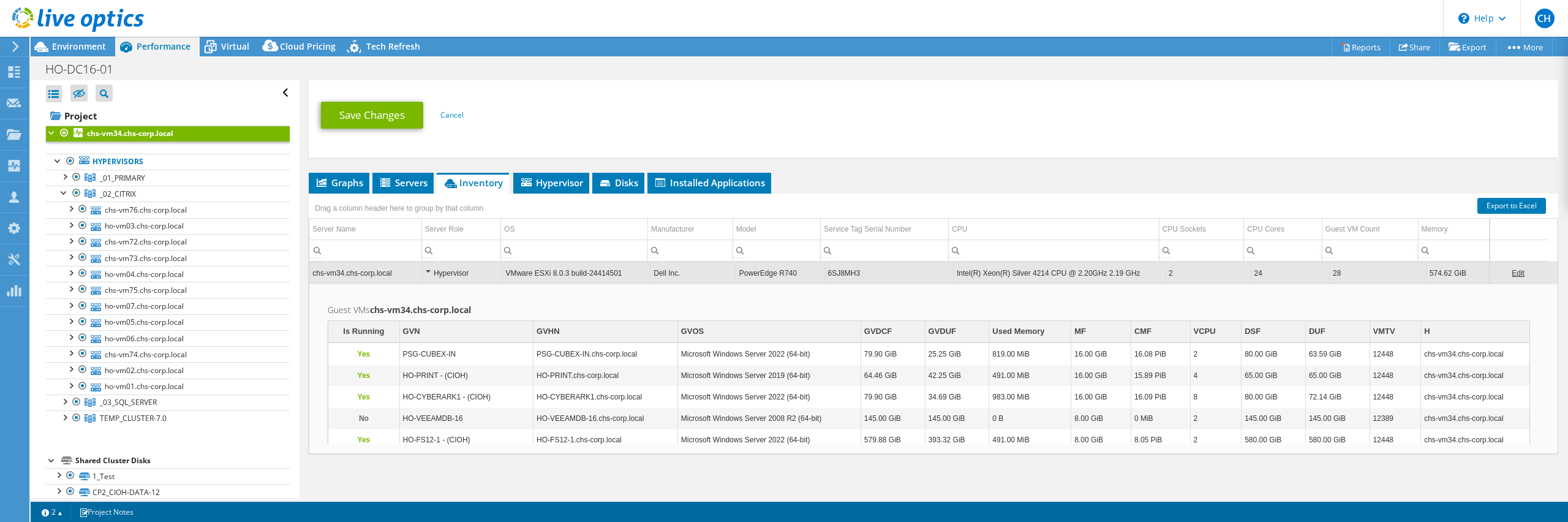
click at [1028, 271] on td "Intel(R) Xeon(R) Silver 4214 CPU @ 2.20GHz 2.19 GHz" at bounding box center [1058, 273] width 212 height 21
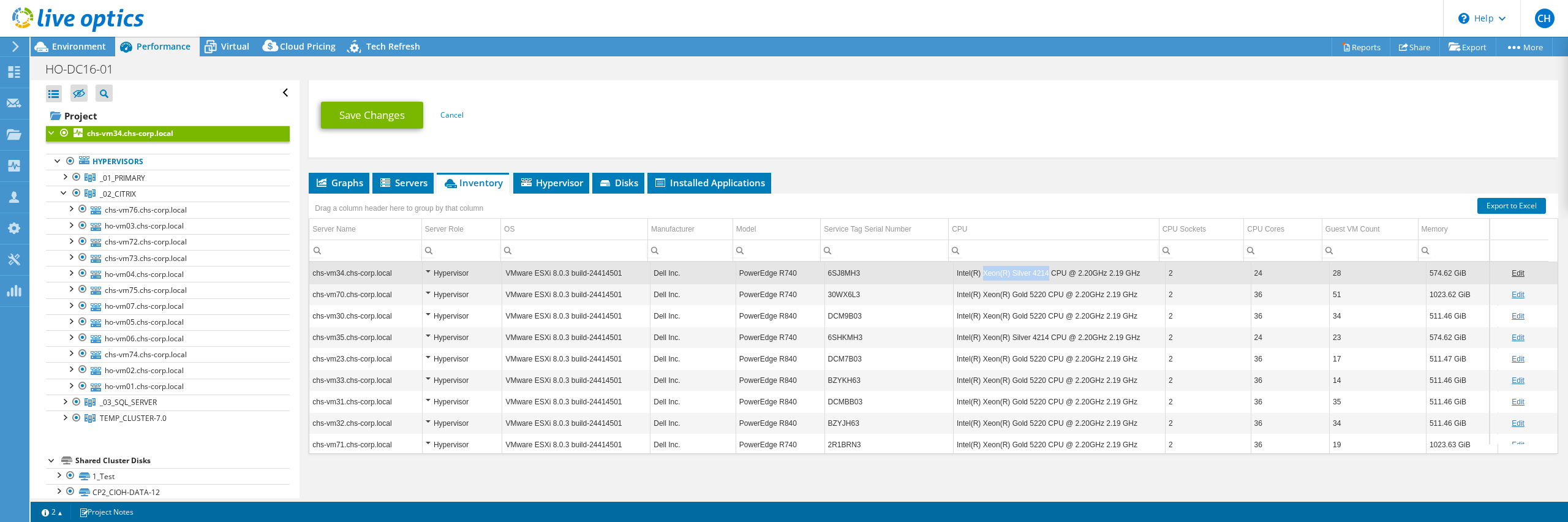
drag, startPoint x: 1037, startPoint y: 272, endPoint x: 981, endPoint y: 276, distance: 56.1
click at [974, 278] on td "Intel(R) Xeon(R) Silver 4214 CPU @ 2.20GHz 2.19 GHz" at bounding box center [1058, 273] width 212 height 21
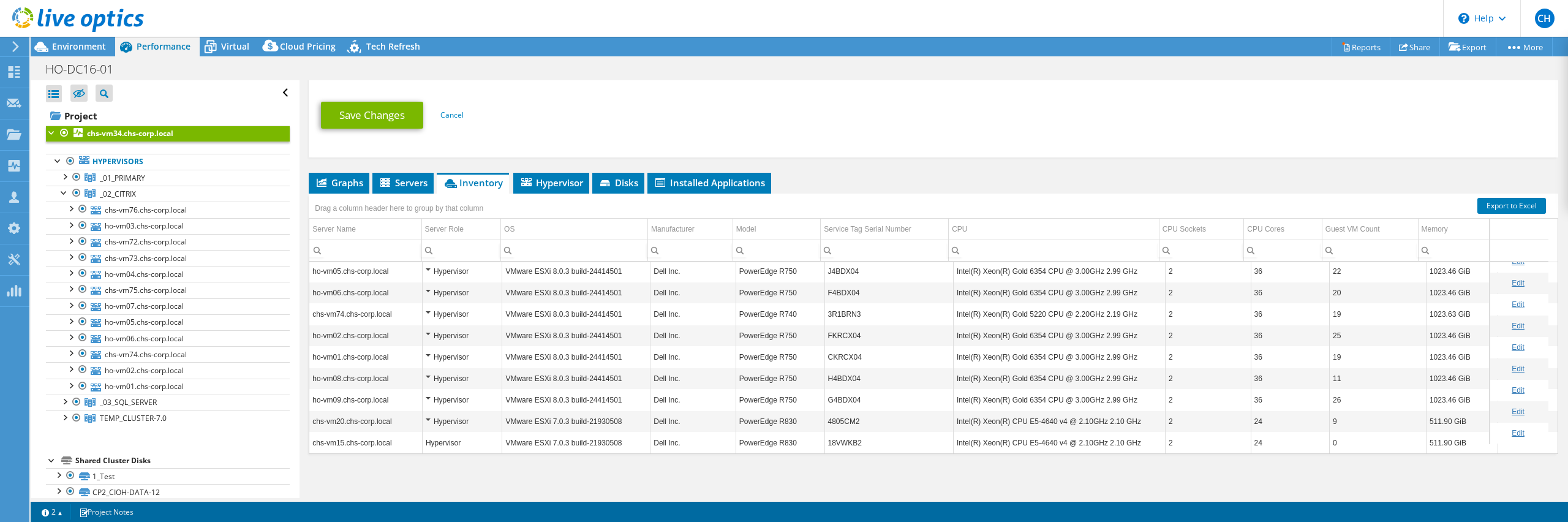
scroll to position [355, 0]
